Goal: Find contact information: Find contact information

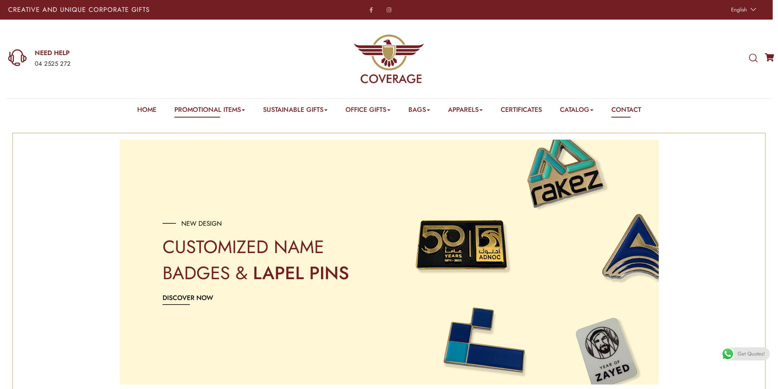
click at [641, 109] on link "Contact" at bounding box center [626, 111] width 30 height 13
click at [633, 109] on link "Contact" at bounding box center [626, 111] width 30 height 13
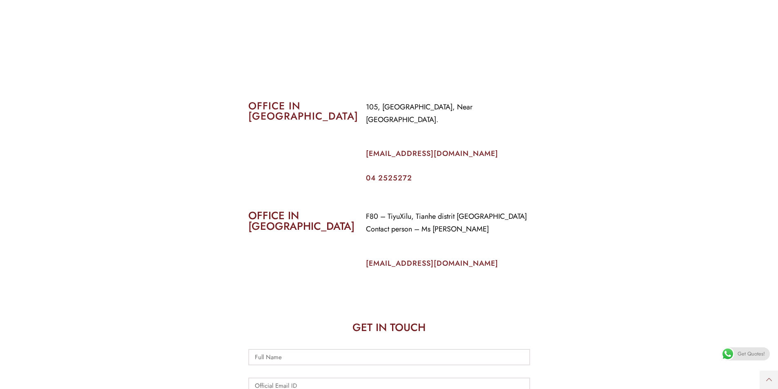
scroll to position [336, 0]
